Goal: Check status: Check status

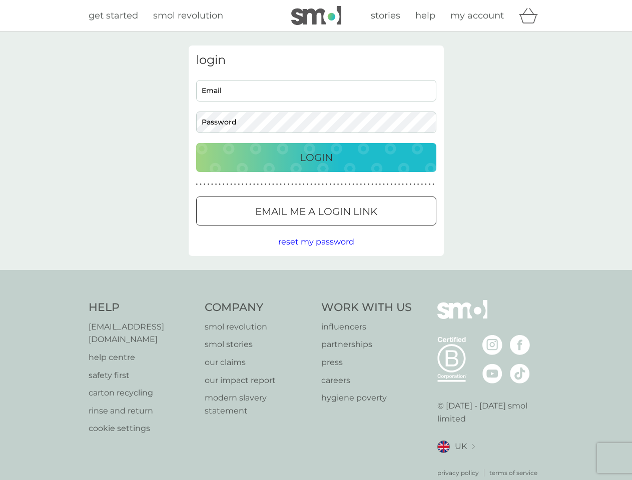
click at [531, 16] on icon "basket" at bounding box center [528, 16] width 19 height 16
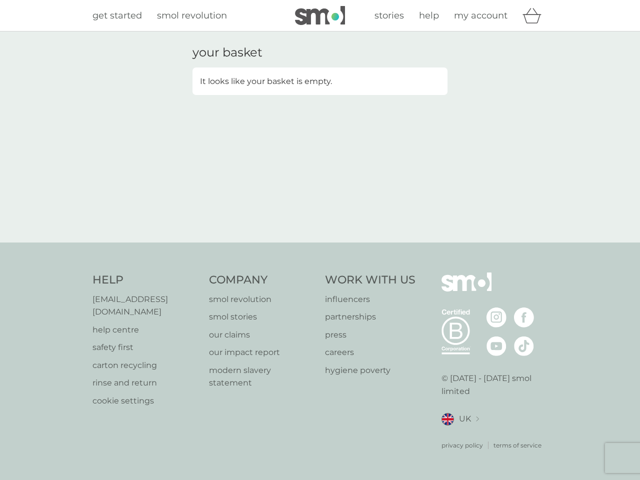
click at [316, 242] on div "your basket It looks like your basket is empty." at bounding box center [320, 137] width 640 height 211
click at [456, 434] on div "privacy policy terms of service" at bounding box center [495, 438] width 107 height 25
